Goal: Task Accomplishment & Management: Complete application form

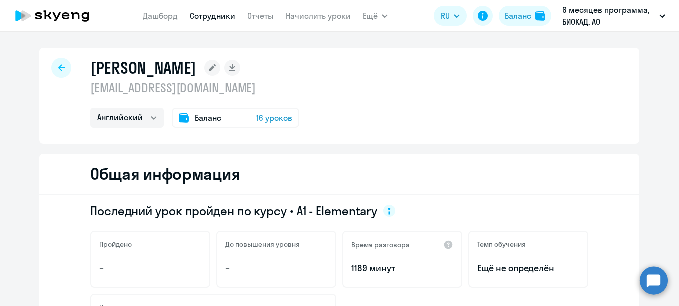
select select "english"
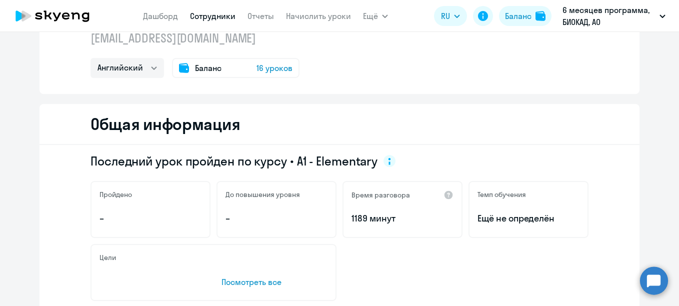
click at [222, 15] on link "Сотрудники" at bounding box center [212, 16] width 45 height 10
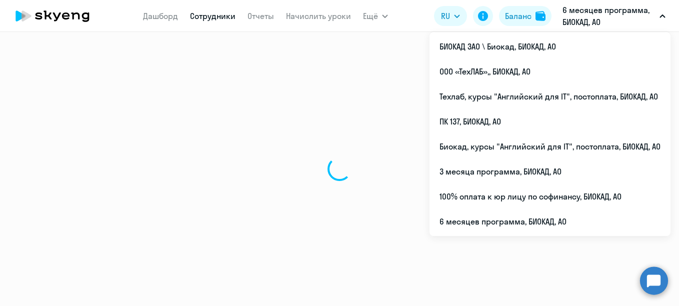
select select "30"
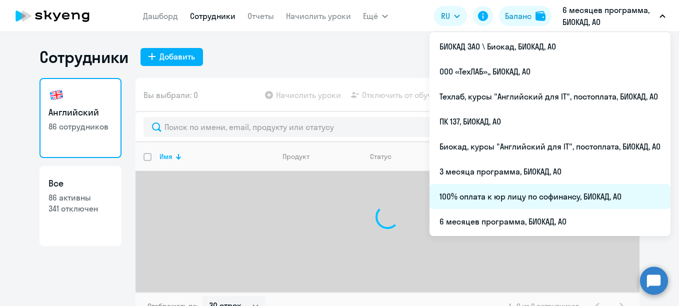
click at [488, 193] on li "100% оплата к юр лицу по софинансу, БИОКАД, АО" at bounding box center [549, 196] width 241 height 25
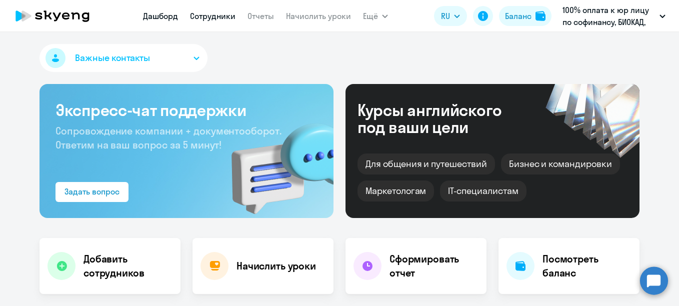
click at [220, 16] on link "Сотрудники" at bounding box center [212, 16] width 45 height 10
select select "30"
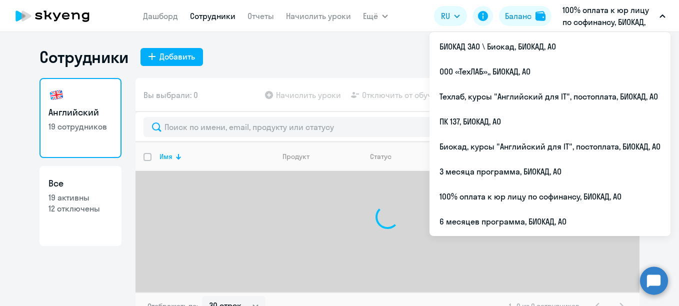
click at [613, 17] on p "100% оплата к юр лицу по софинансу, БИОКАД, АО" at bounding box center [608, 16] width 93 height 24
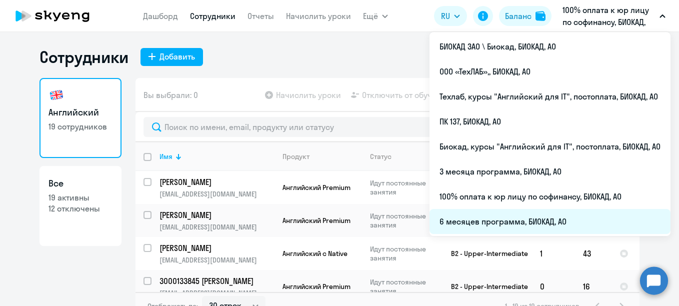
click at [491, 223] on li "6 месяцев программа, БИОКАД, АО" at bounding box center [549, 221] width 241 height 25
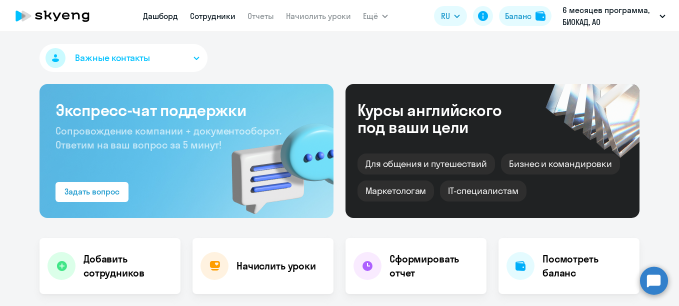
click at [206, 14] on link "Сотрудники" at bounding box center [212, 16] width 45 height 10
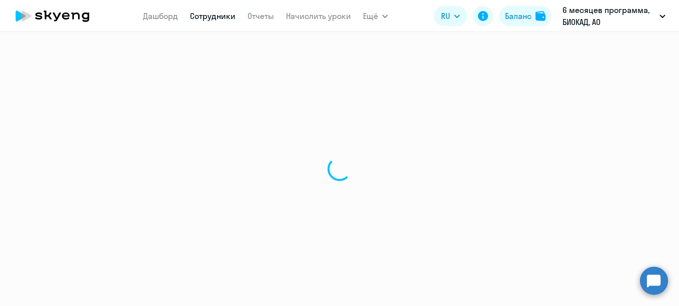
select select "30"
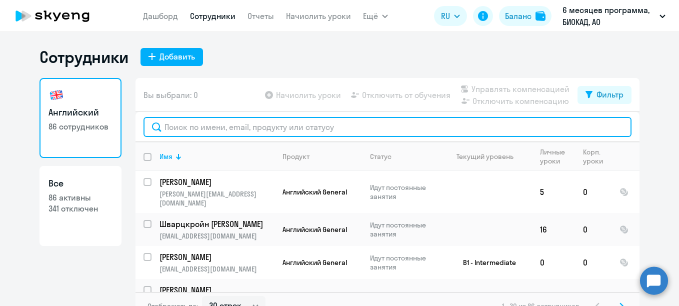
click at [251, 128] on input "text" at bounding box center [387, 127] width 488 height 20
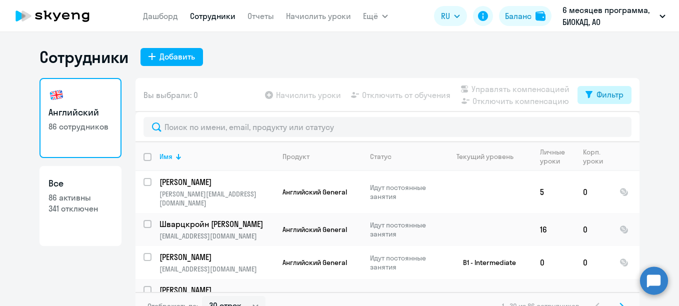
click at [585, 96] on icon at bounding box center [588, 94] width 7 height 7
click at [610, 129] on span at bounding box center [611, 127] width 17 height 10
click at [603, 127] on input "checkbox" at bounding box center [602, 127] width 0 height 0
checkbox input "true"
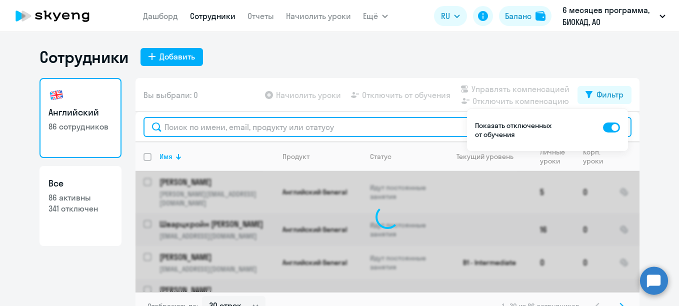
click at [381, 128] on input "text" at bounding box center [387, 127] width 488 height 20
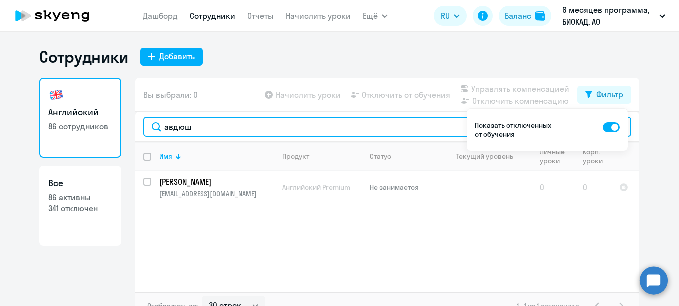
type input "авдюш"
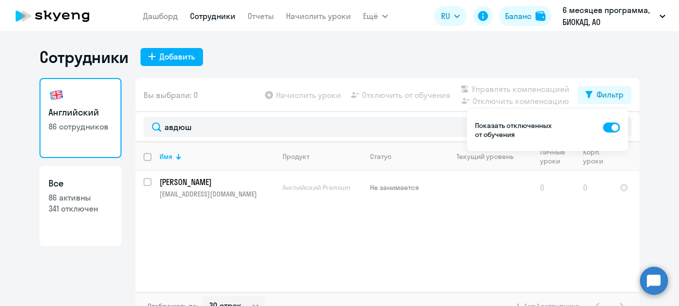
click at [273, 94] on app-table-action-button "Начислить уроки" at bounding box center [302, 95] width 78 height 12
click at [172, 55] on div "Добавить" at bounding box center [176, 56] width 35 height 12
select select "english_adult_not_native_speaker"
select select "3"
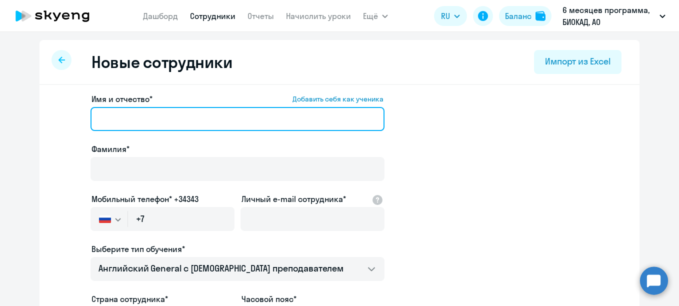
click at [147, 125] on input "Имя и отчество* Добавить себя как ученика" at bounding box center [237, 119] width 294 height 24
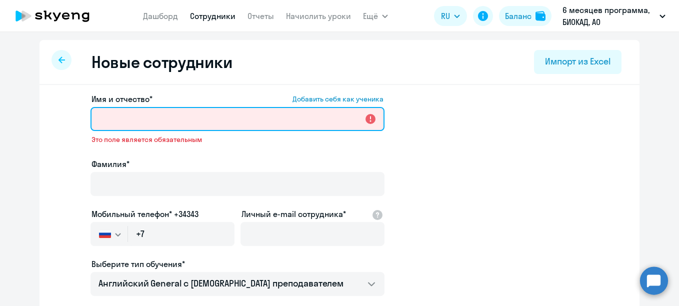
paste input "[PERSON_NAME]"
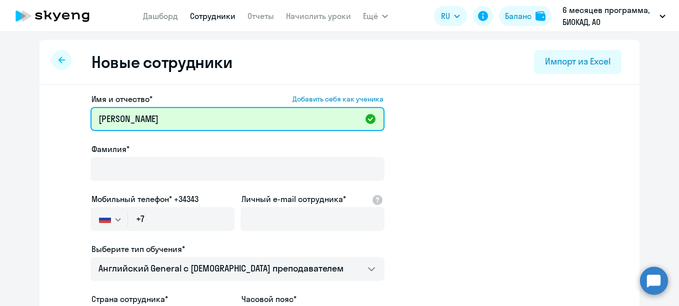
drag, startPoint x: 143, startPoint y: 117, endPoint x: 38, endPoint y: 117, distance: 104.9
click at [39, 117] on div "Имя и отчество* Добавить себя как ученика [PERSON_NAME]* Мобильный телефон* +34…" at bounding box center [339, 304] width 600 height 439
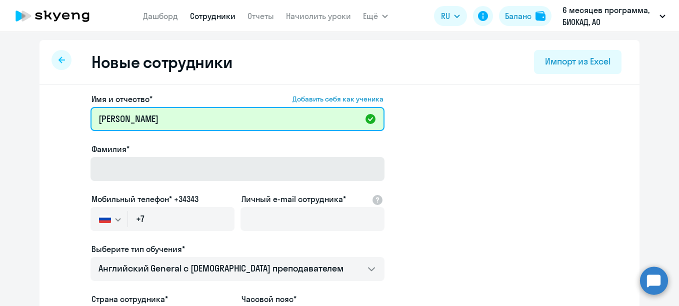
type input "[PERSON_NAME]"
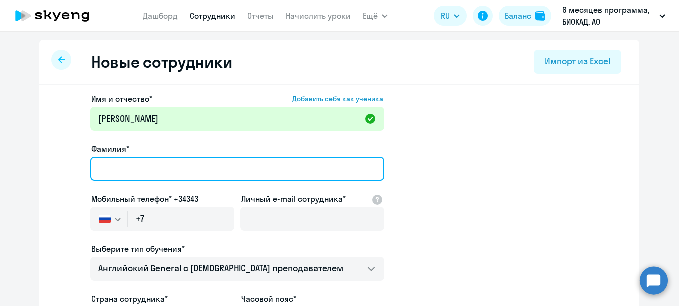
click at [107, 171] on input "Фамилия*" at bounding box center [237, 169] width 294 height 24
paste input "[PERSON_NAME]"
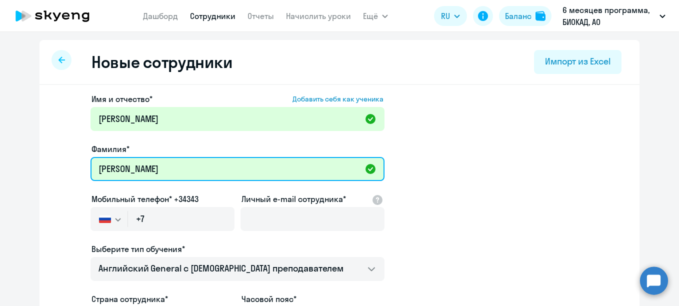
paste input "9 203 165 104"
drag, startPoint x: 172, startPoint y: 167, endPoint x: 142, endPoint y: 168, distance: 30.0
click at [142, 168] on input "Авдюшкин9 203 165 104" at bounding box center [237, 169] width 294 height 24
type input "[PERSON_NAME]"
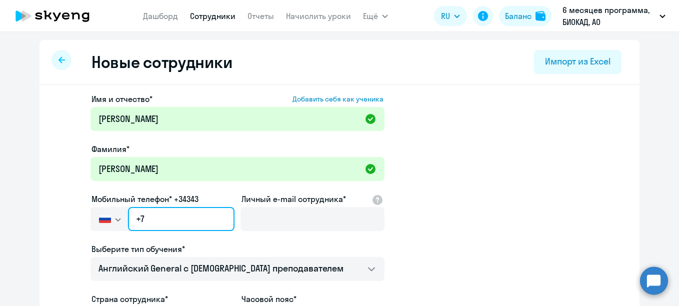
click at [154, 210] on input "+7" at bounding box center [181, 219] width 106 height 24
paste input "[PHONE_NUMBER]"
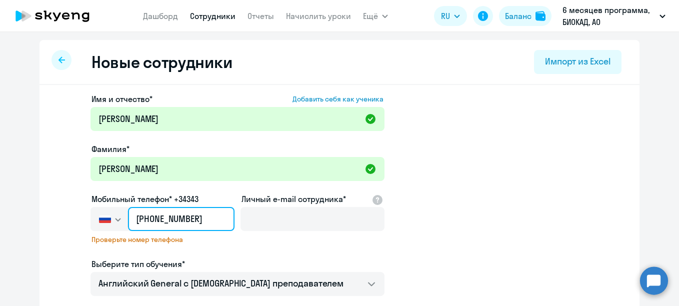
type input "[PHONE_NUMBER]"
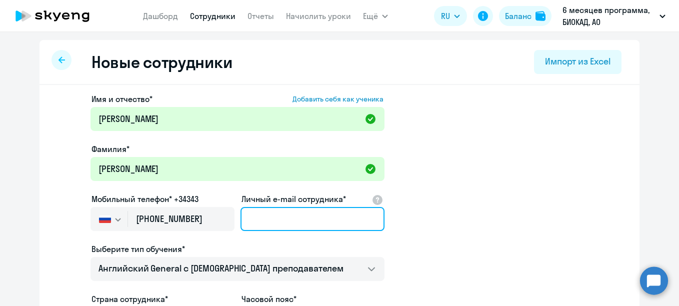
click at [258, 226] on input "Личный e-mail сотрудника*" at bounding box center [312, 219] width 144 height 24
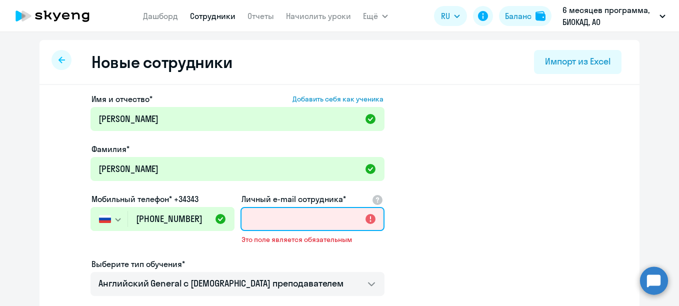
paste input "[EMAIL_ADDRESS][DOMAIN_NAME]"
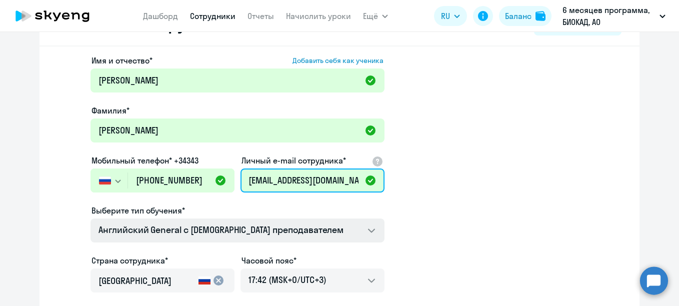
scroll to position [50, 0]
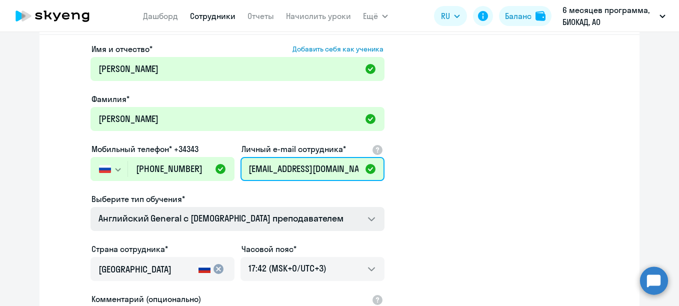
type input "[EMAIL_ADDRESS][DOMAIN_NAME]"
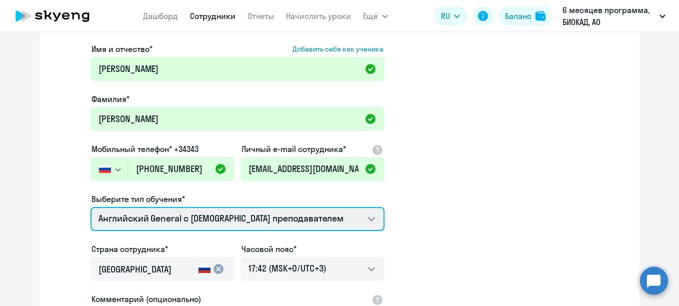
click at [242, 210] on select "Премиум [DEMOGRAPHIC_DATA] с русскоговорящим преподавателем Английский General …" at bounding box center [237, 219] width 294 height 24
select select "english_adult_not_native_speaker_premium"
click at [90, 207] on select "Премиум [DEMOGRAPHIC_DATA] с русскоговорящим преподавателем Английский General …" at bounding box center [237, 219] width 294 height 24
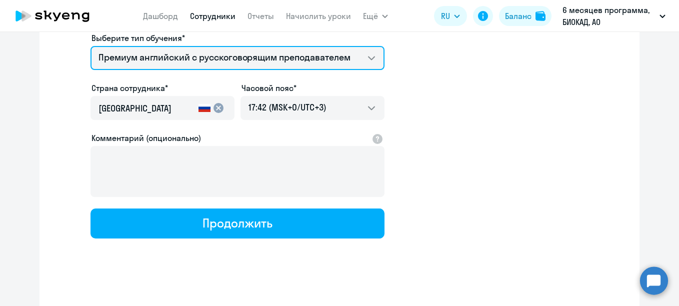
scroll to position [218, 0]
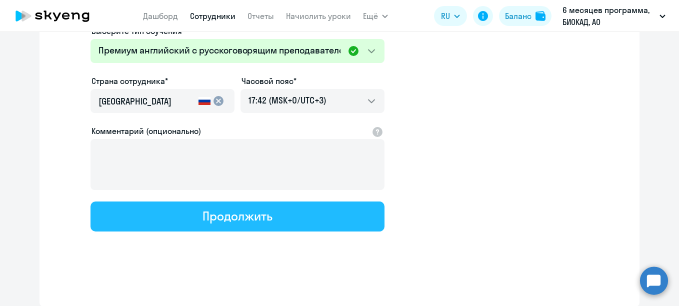
click at [209, 212] on div "Продолжить" at bounding box center [236, 216] width 69 height 16
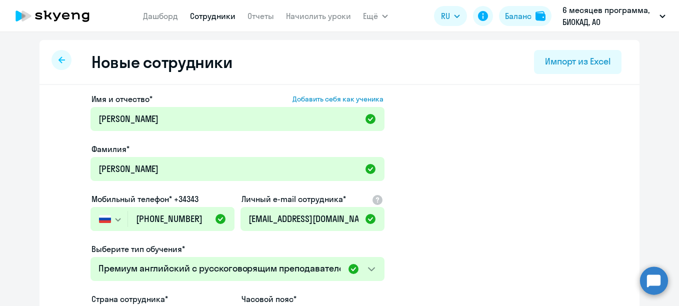
select select "english_adult_not_native_speaker_premium"
select select "3"
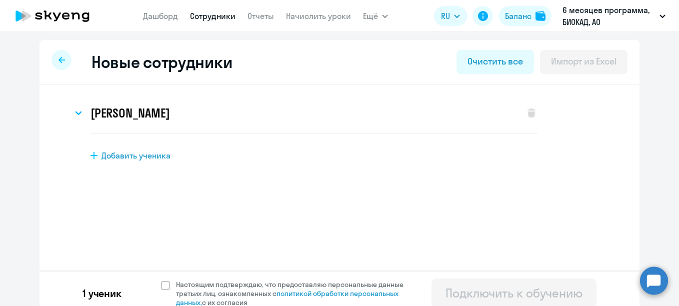
scroll to position [0, 0]
click at [231, 287] on span "Настоящим подтверждаю, что предоставляю персональные данные третьих лиц, ознако…" at bounding box center [295, 293] width 239 height 27
click at [161, 280] on input "Настоящим подтверждаю, что предоставляю персональные данные третьих лиц, ознако…" at bounding box center [160, 279] width 0 height 0
checkbox input "true"
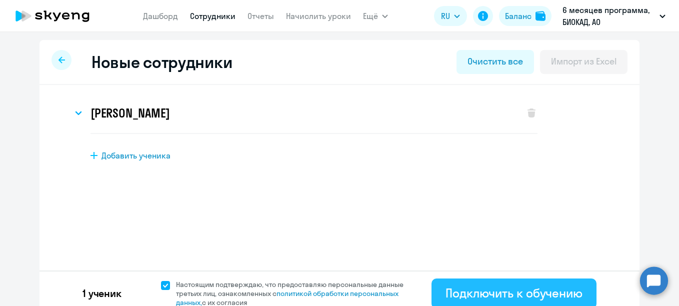
click at [469, 285] on div "Подключить к обучению" at bounding box center [513, 293] width 137 height 16
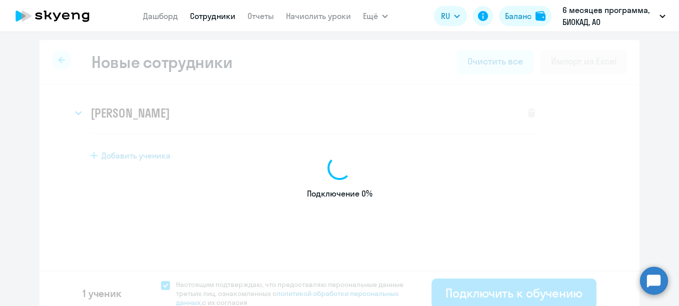
select select "english_adult_not_native_speaker"
select select "3"
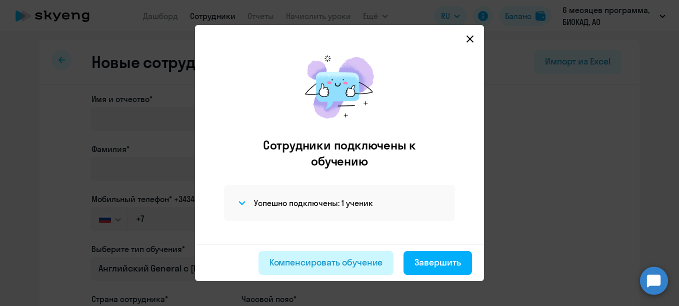
click at [336, 263] on div "Компенсировать обучение" at bounding box center [325, 262] width 113 height 13
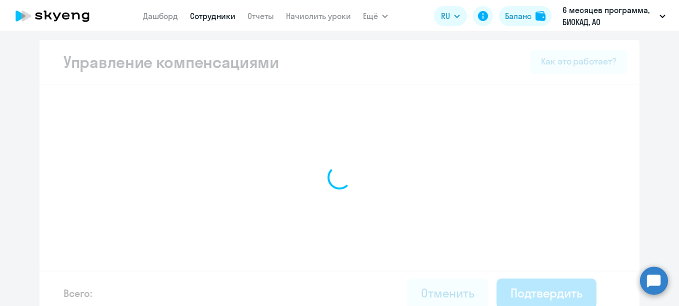
select select "MONTHLY"
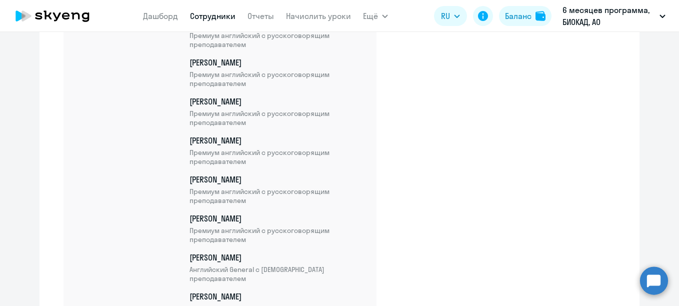
scroll to position [3351, 0]
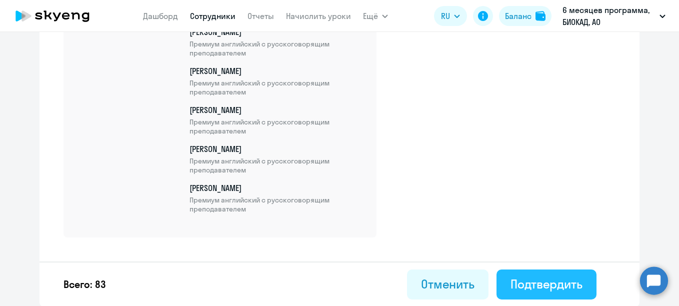
click at [525, 284] on div "Подтвердить" at bounding box center [546, 284] width 72 height 16
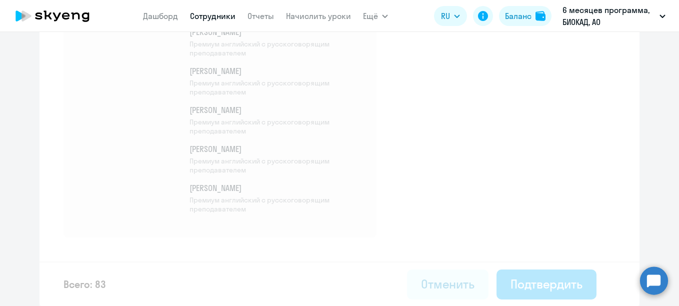
select select "30"
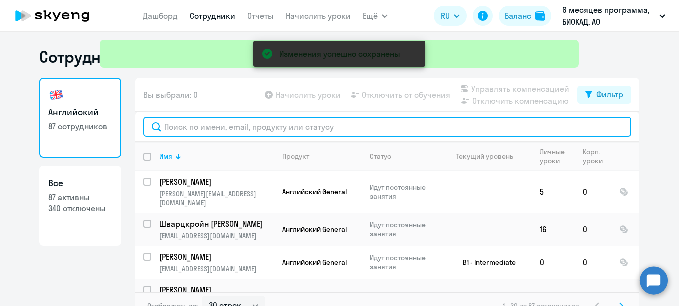
click at [271, 128] on input "text" at bounding box center [387, 127] width 488 height 20
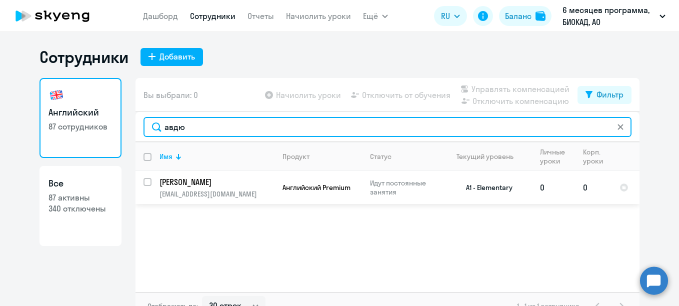
type input "авдю"
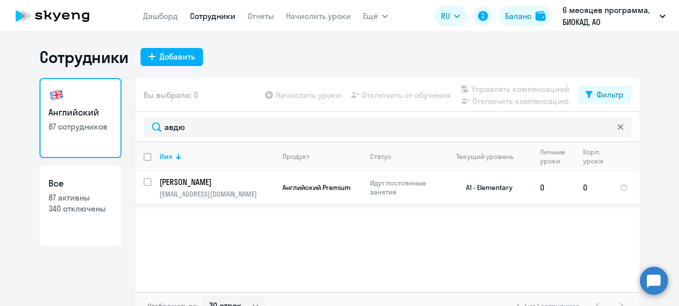
click at [143, 179] on input "select row 40453293" at bounding box center [153, 188] width 20 height 20
checkbox input "true"
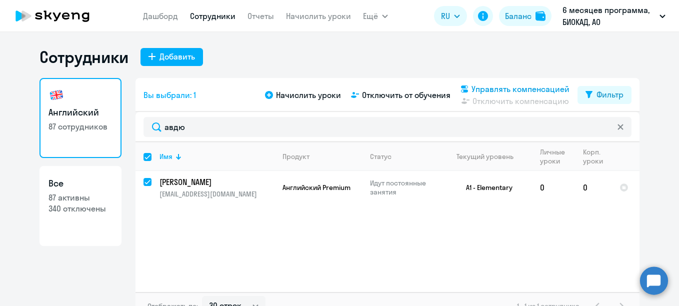
click at [511, 88] on span "Управлять компенсацией" at bounding box center [520, 89] width 98 height 12
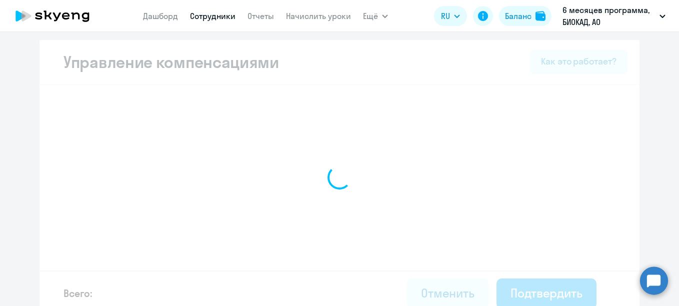
select select "MONTHLY"
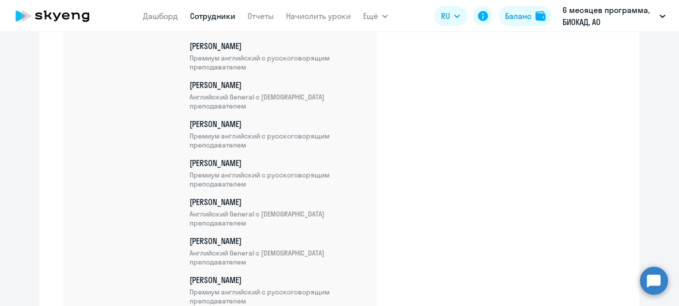
scroll to position [3423, 0]
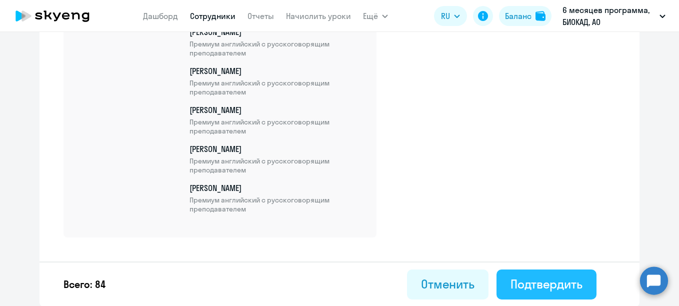
click at [505, 278] on button "Подтвердить" at bounding box center [546, 284] width 100 height 30
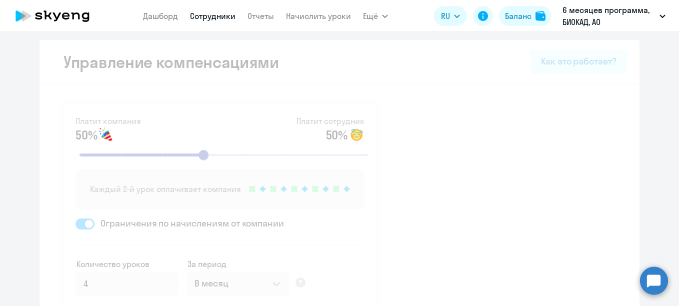
select select "30"
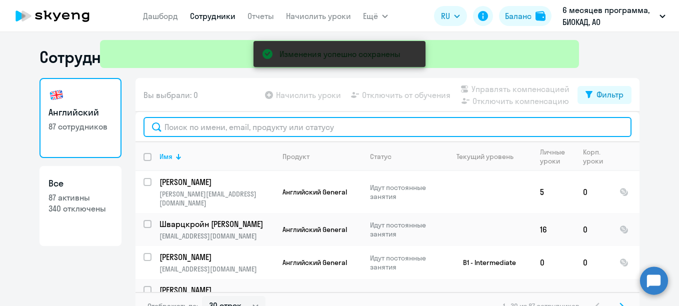
click at [307, 124] on input "text" at bounding box center [387, 127] width 488 height 20
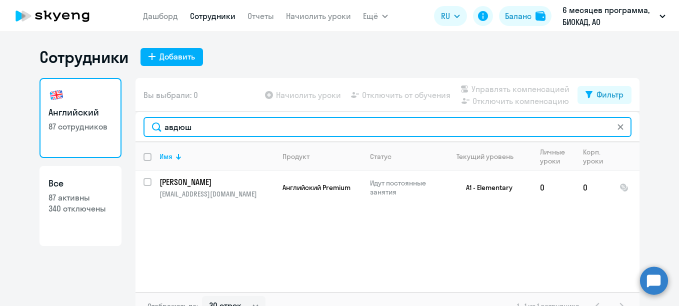
type input "авдюш"
